Goal: Find contact information: Find contact information

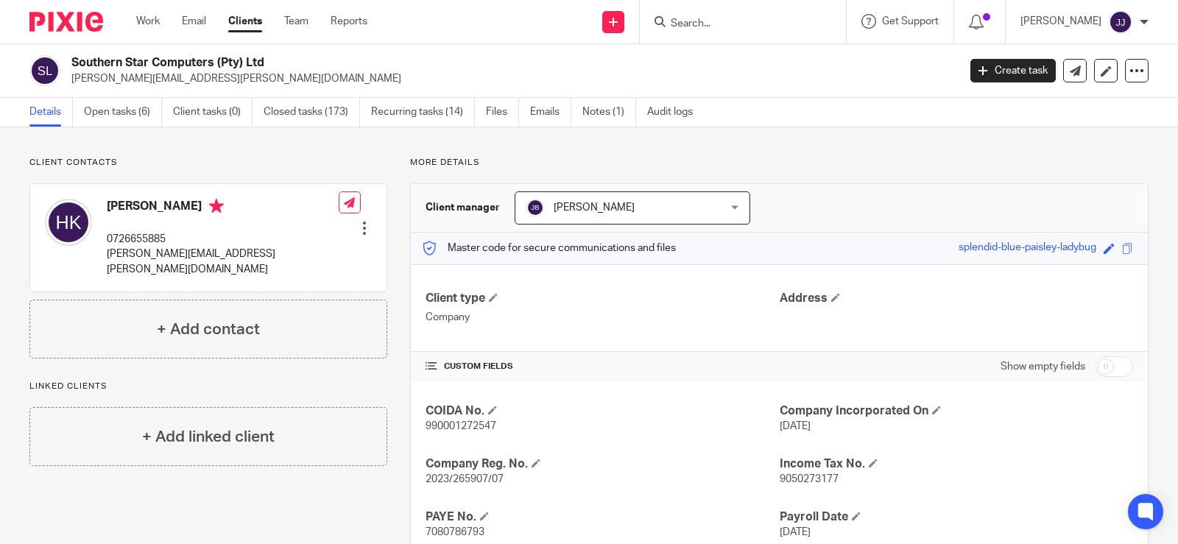
click at [688, 24] on input "Search" at bounding box center [735, 24] width 133 height 13
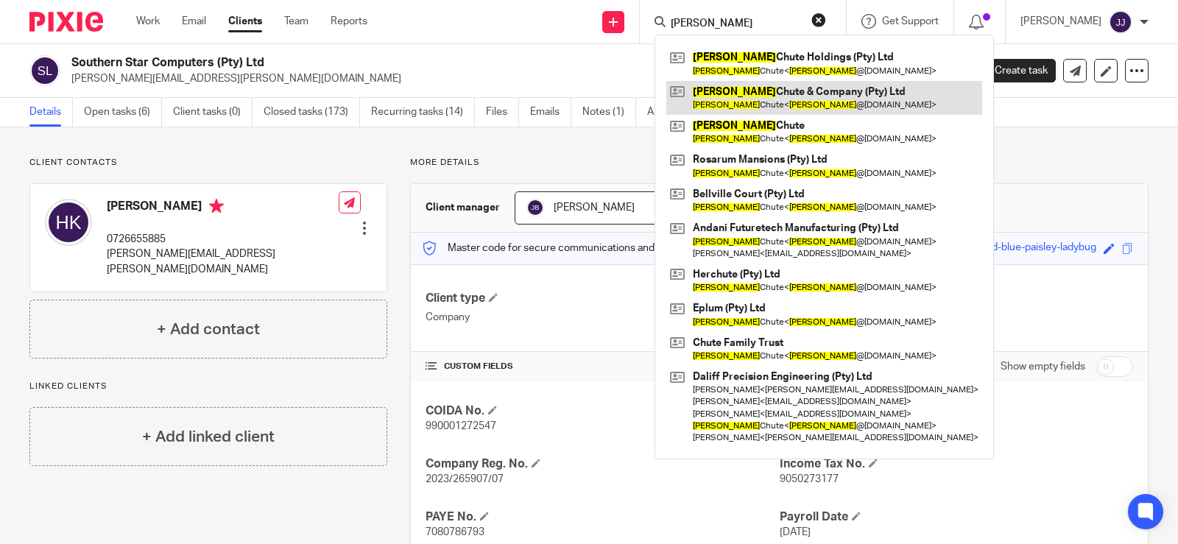
type input "[PERSON_NAME]"
click at [764, 94] on link at bounding box center [824, 98] width 316 height 34
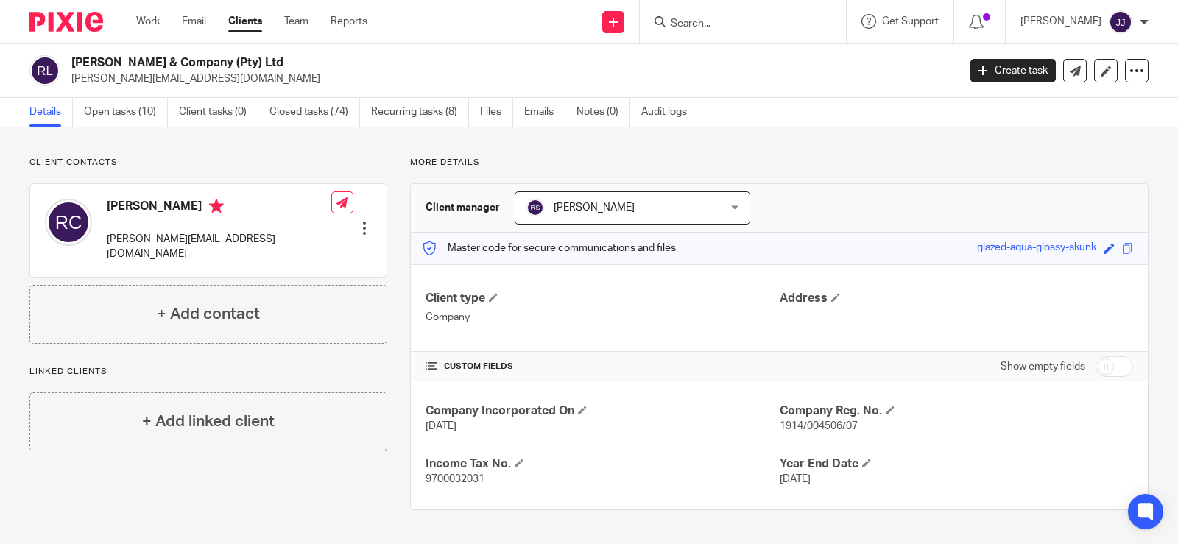
click at [817, 428] on span "1914/004506/07" at bounding box center [819, 426] width 78 height 10
copy span "004506"
click at [917, 420] on p "1914/004506/07" at bounding box center [956, 426] width 353 height 15
click at [788, 428] on span "1914/004506/07" at bounding box center [819, 426] width 78 height 10
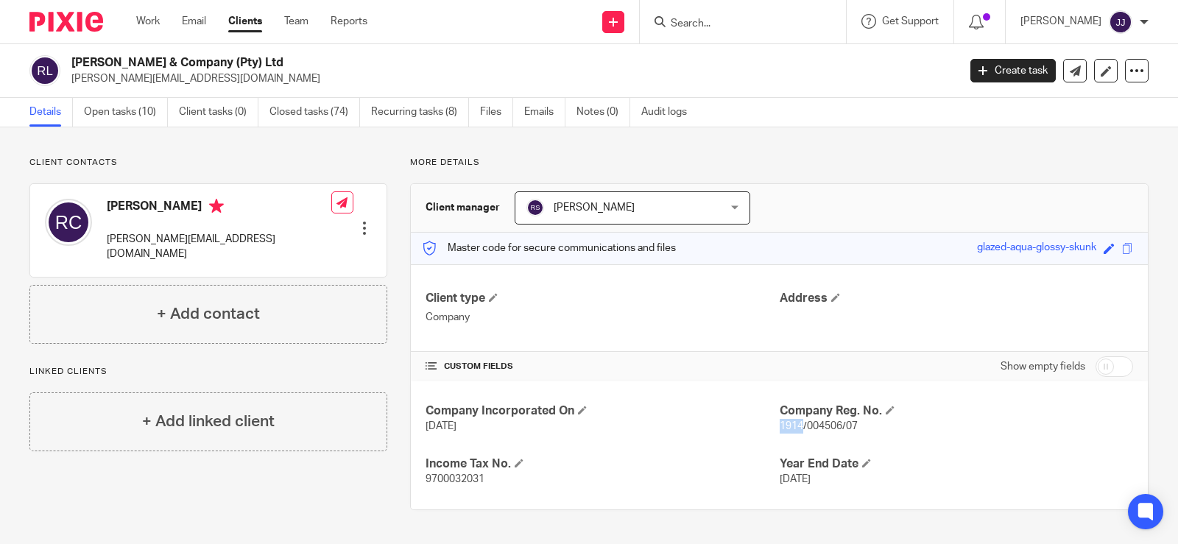
click at [788, 428] on span "1914/004506/07" at bounding box center [819, 426] width 78 height 10
copy p "1914/004506/07"
click at [693, 29] on input "Search" at bounding box center [735, 24] width 133 height 13
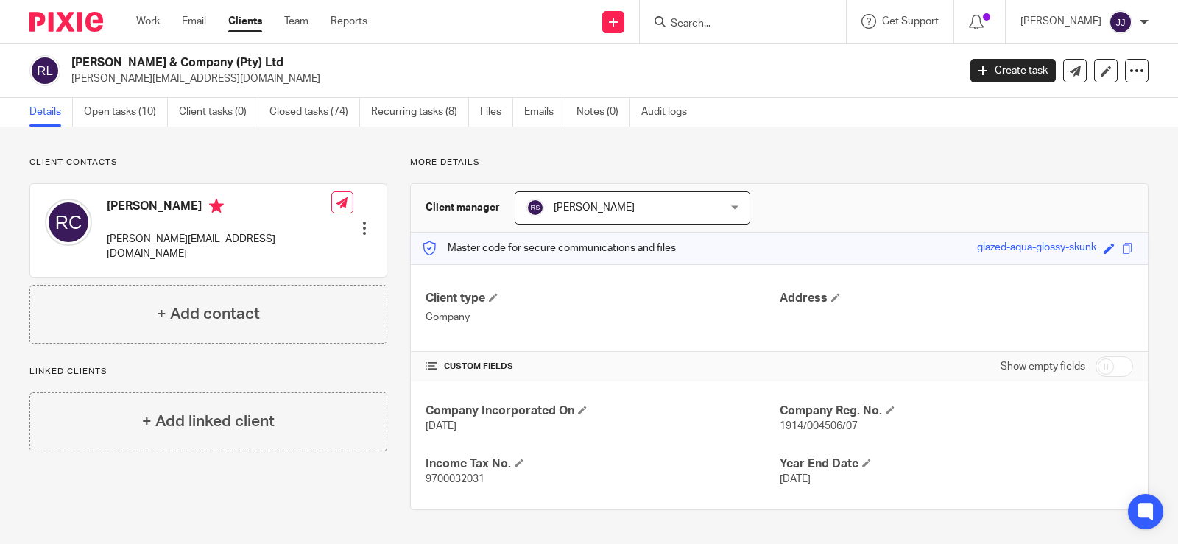
drag, startPoint x: 978, startPoint y: 447, endPoint x: 892, endPoint y: 431, distance: 87.5
click at [976, 445] on div "Company Incorporated On 7 Sep 1914 Company Reg. No. 1914/004506/07 Income Tax N…" at bounding box center [779, 445] width 737 height 128
click at [814, 423] on span "1914/004506/07" at bounding box center [819, 426] width 78 height 10
click at [813, 423] on span "1914/004506/07" at bounding box center [819, 426] width 78 height 10
copy span "004506"
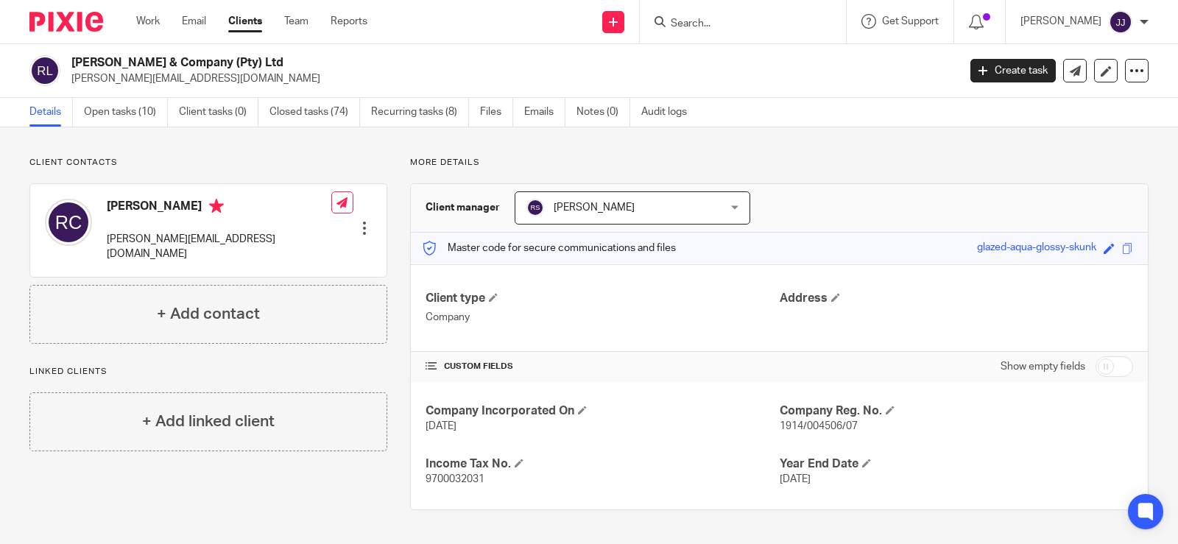
click at [671, 19] on input "Search" at bounding box center [735, 24] width 133 height 13
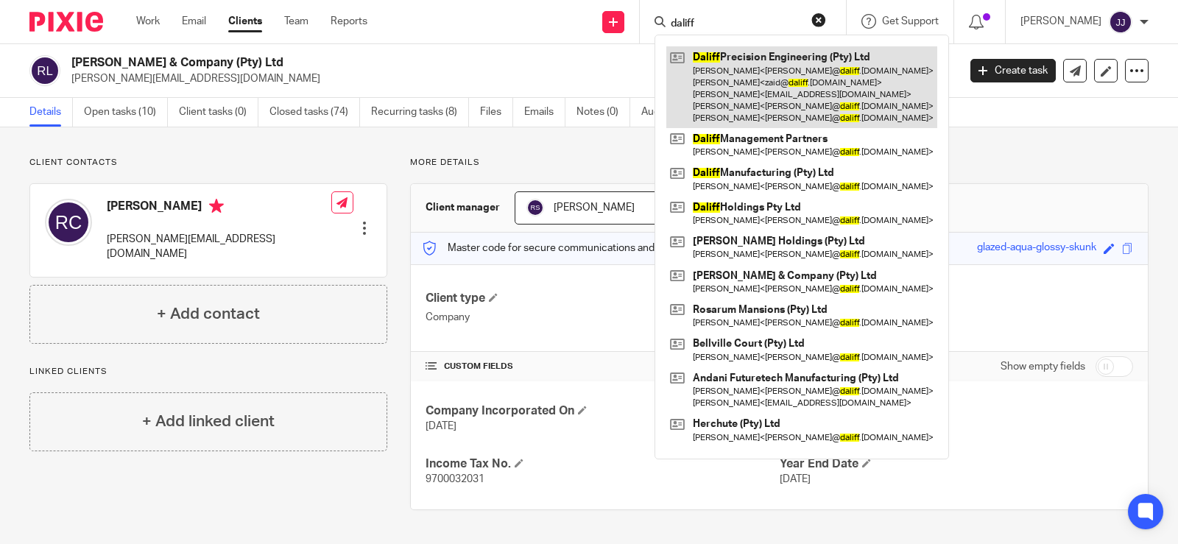
type input "daliff"
click at [712, 77] on link at bounding box center [801, 87] width 271 height 82
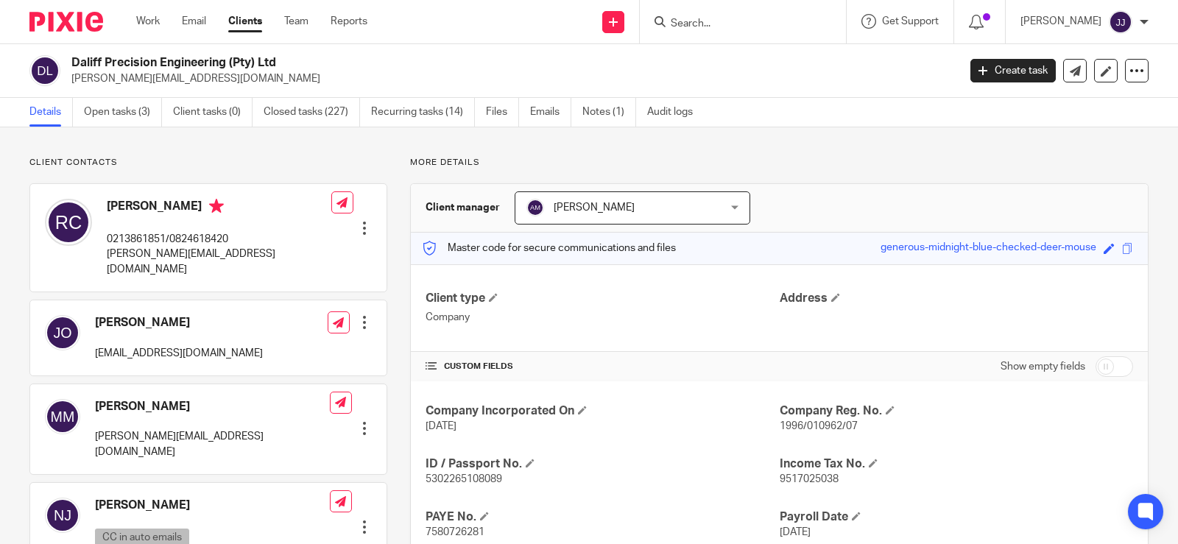
click at [202, 239] on p "0213861851/0824618420" at bounding box center [219, 239] width 225 height 15
copy p "0824618420"
click at [171, 261] on p "[PERSON_NAME][EMAIL_ADDRESS][DOMAIN_NAME]" at bounding box center [219, 262] width 225 height 30
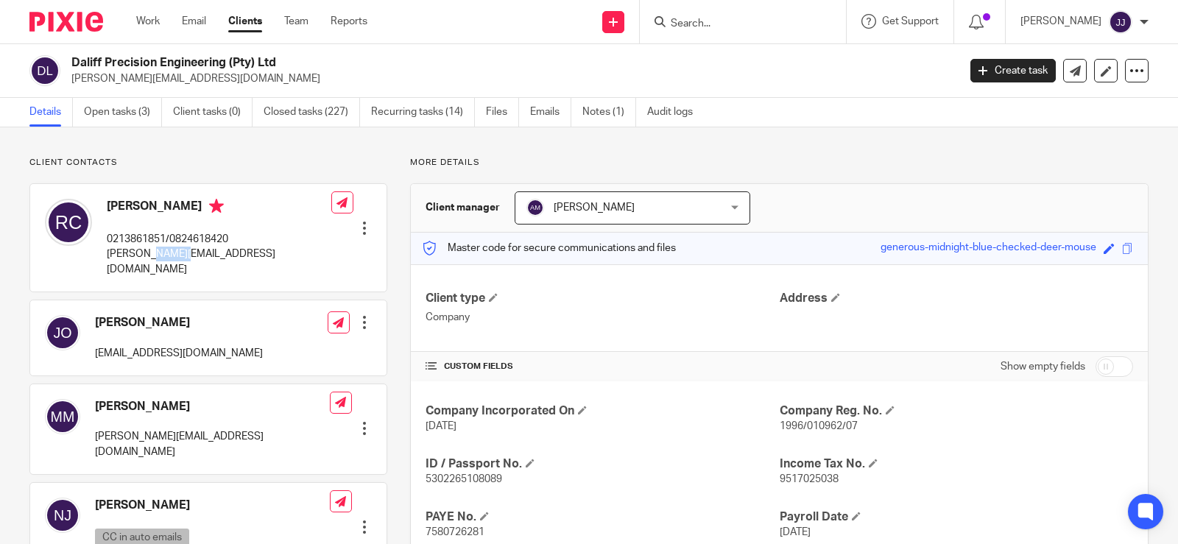
click at [164, 258] on p "[PERSON_NAME][EMAIL_ADDRESS][DOMAIN_NAME]" at bounding box center [219, 262] width 225 height 30
click at [155, 251] on p "[PERSON_NAME][EMAIL_ADDRESS][DOMAIN_NAME]" at bounding box center [219, 262] width 225 height 30
copy div "[PERSON_NAME][EMAIL_ADDRESS][DOMAIN_NAME]"
